Goal: Task Accomplishment & Management: Complete application form

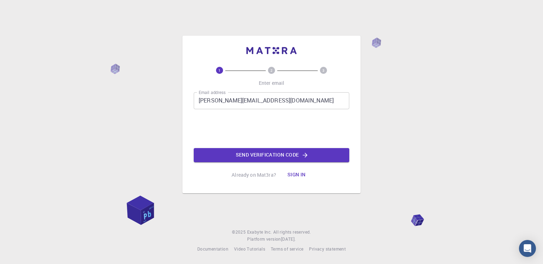
click at [236, 158] on button "Send verification code" at bounding box center [272, 155] width 156 height 14
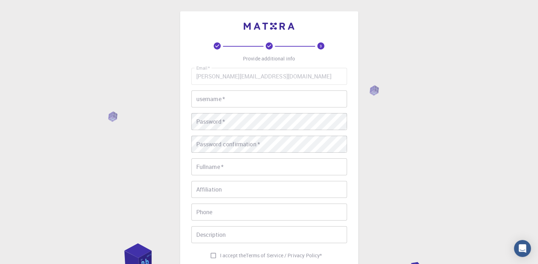
click at [255, 96] on input "username   *" at bounding box center [269, 99] width 156 height 17
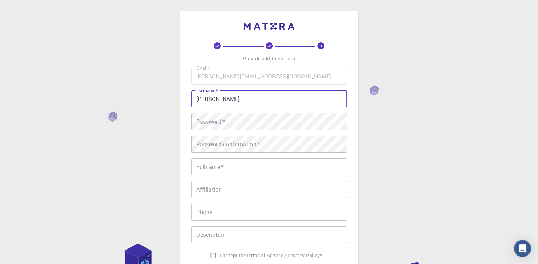
type input "[PERSON_NAME]"
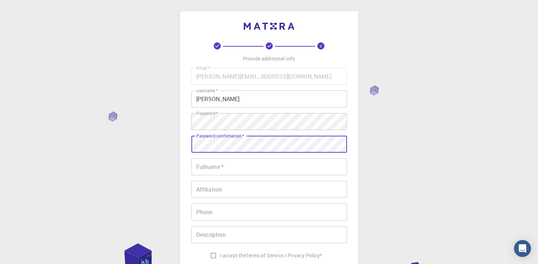
click at [293, 171] on input "Fullname   *" at bounding box center [269, 166] width 156 height 17
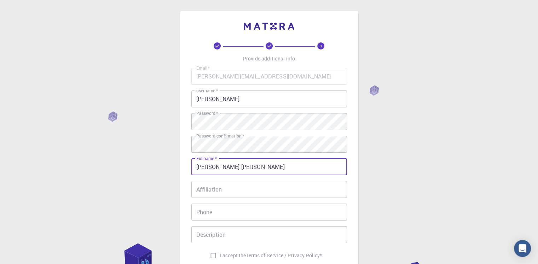
type input "[PERSON_NAME] [PERSON_NAME]"
click at [292, 186] on input "Affiliation" at bounding box center [269, 189] width 156 height 17
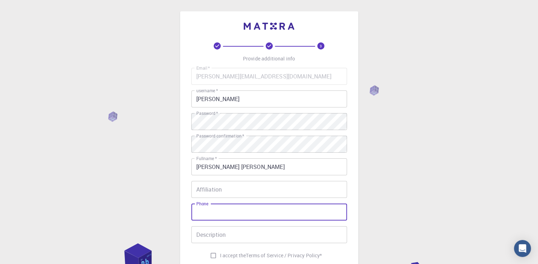
click at [259, 217] on input "Phone" at bounding box center [269, 212] width 156 height 17
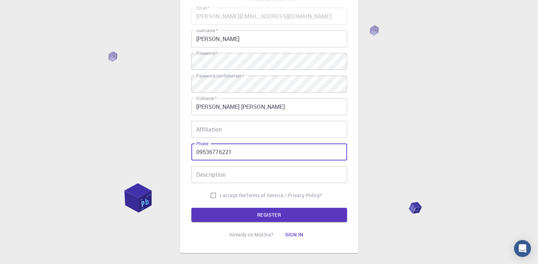
type input "09536776221"
click at [210, 195] on input "I accept the Terms of Service / Privacy Policy *" at bounding box center [213, 195] width 13 height 13
checkbox input "true"
click at [212, 129] on input "Affiliation" at bounding box center [269, 129] width 156 height 17
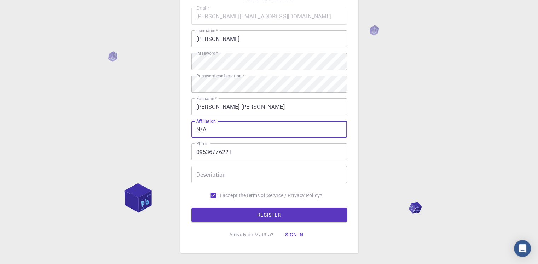
type input "N/A"
click at [226, 186] on div "Email   * [PERSON_NAME][EMAIL_ADDRESS][DOMAIN_NAME] Email   * username   * [PER…" at bounding box center [269, 105] width 156 height 195
click at [224, 176] on input "Description" at bounding box center [269, 174] width 156 height 17
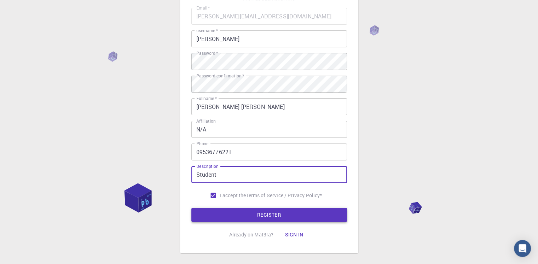
type input "Student"
click at [276, 213] on button "REGISTER" at bounding box center [269, 215] width 156 height 14
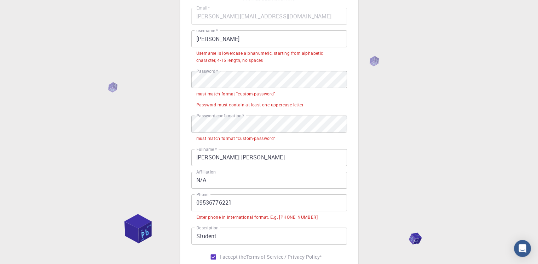
click at [220, 41] on input "[PERSON_NAME]" at bounding box center [269, 38] width 156 height 17
click at [199, 39] on input "[PERSON_NAME]" at bounding box center [269, 38] width 156 height 17
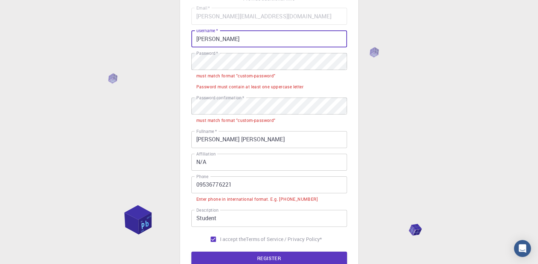
click at [233, 33] on input "[PERSON_NAME]" at bounding box center [269, 38] width 156 height 17
type input "[PERSON_NAME]"
click at [228, 76] on div "must match format "custom-password"" at bounding box center [235, 76] width 79 height 7
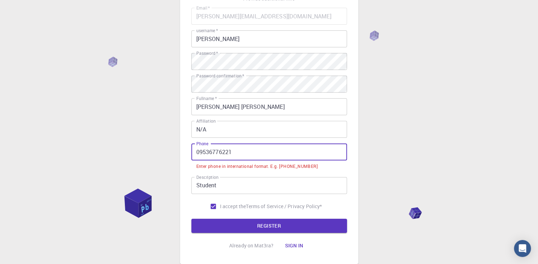
drag, startPoint x: 203, startPoint y: 152, endPoint x: 194, endPoint y: 153, distance: 8.9
click at [194, 153] on input "09536776221" at bounding box center [269, 152] width 156 height 17
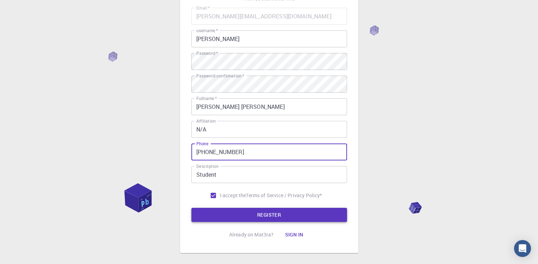
type input "[PHONE_NUMBER]"
click at [225, 215] on button "REGISTER" at bounding box center [269, 215] width 156 height 14
